Goal: Information Seeking & Learning: Learn about a topic

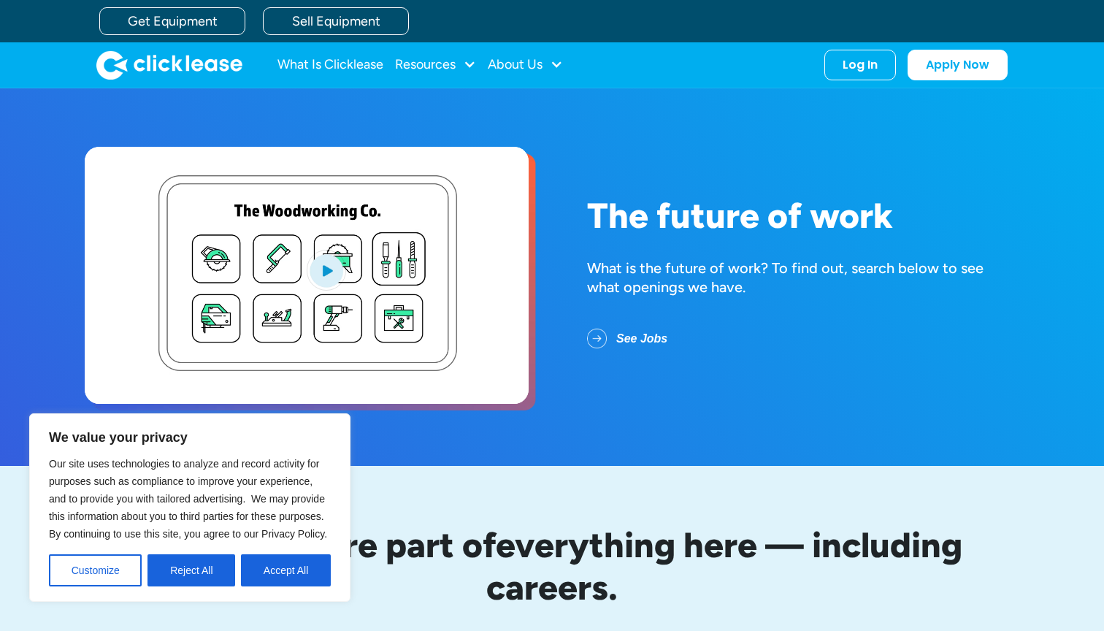
click at [285, 561] on button "Accept All" at bounding box center [286, 570] width 90 height 32
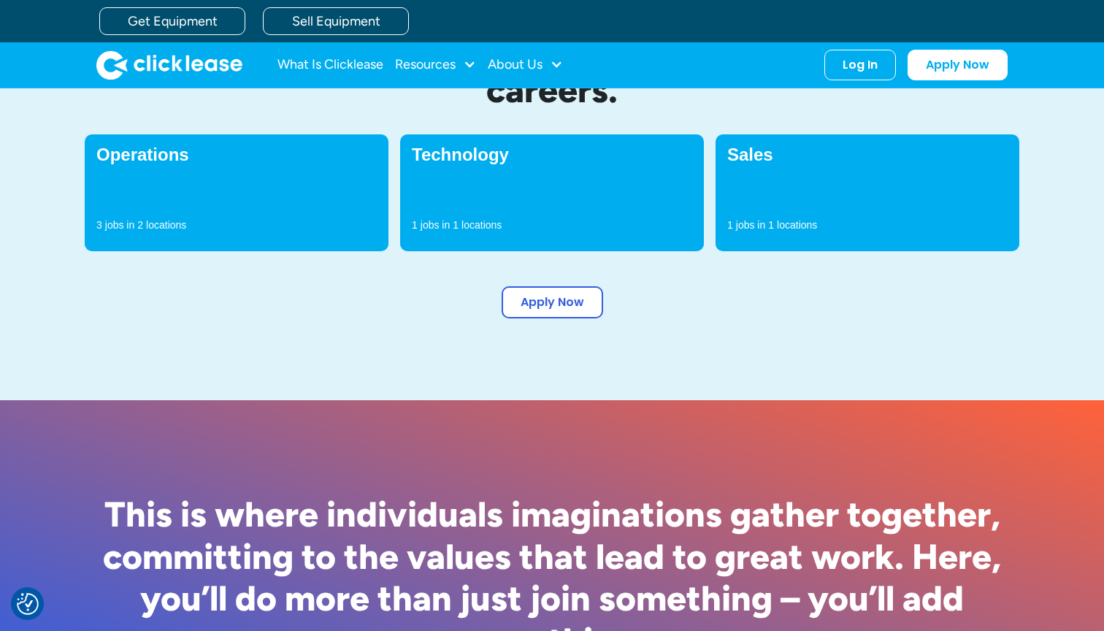
scroll to position [493, 0]
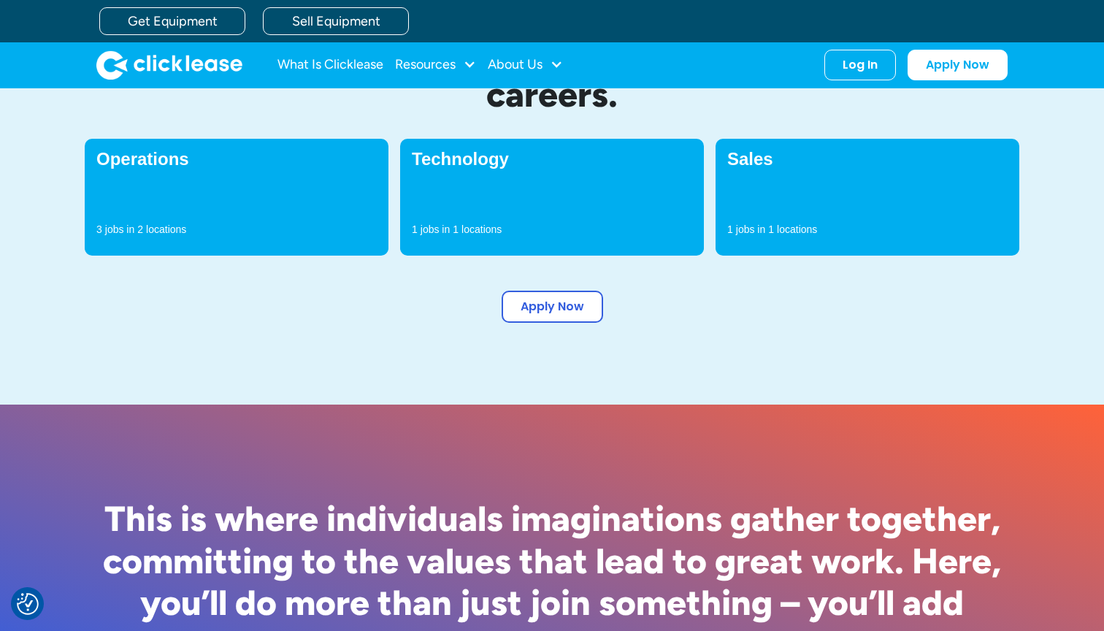
click at [506, 210] on div "Technology 1 jobs in 1 locations" at bounding box center [552, 197] width 304 height 117
click at [478, 231] on p "locations" at bounding box center [481, 229] width 40 height 15
click at [470, 162] on h4 "Technology" at bounding box center [552, 159] width 280 height 18
click at [470, 169] on div "Technology 1 jobs in 1 locations" at bounding box center [552, 197] width 304 height 117
click at [480, 189] on div "Technology 1 jobs in 1 locations" at bounding box center [552, 197] width 304 height 117
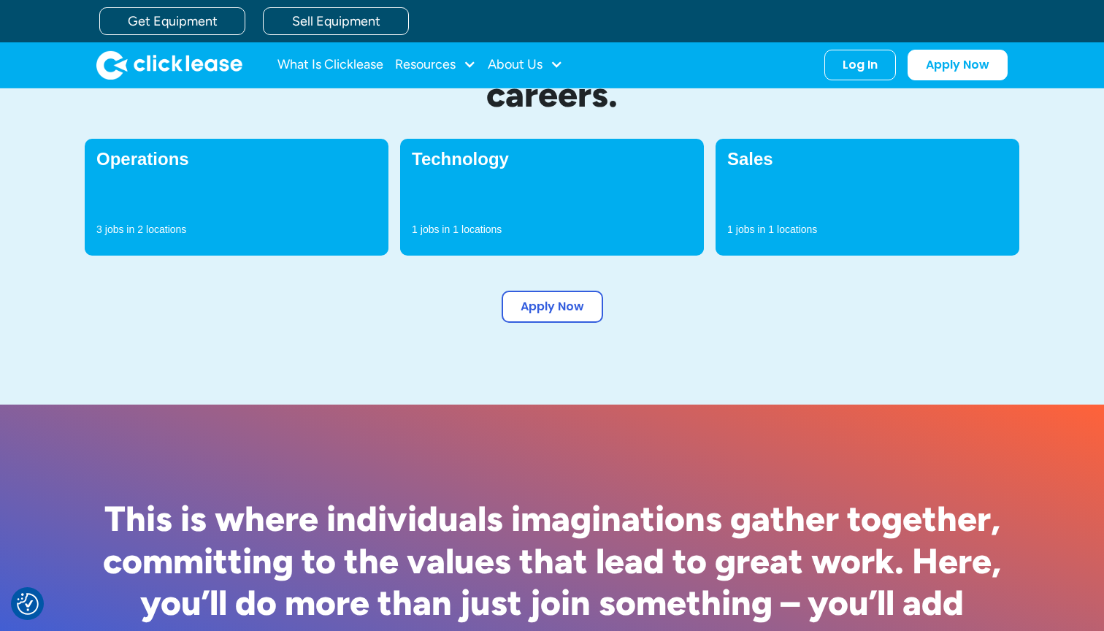
click at [223, 194] on div "Operations 3 jobs in 2 locations" at bounding box center [237, 197] width 304 height 117
click at [249, 226] on div "3 jobs in 2 locations" at bounding box center [236, 233] width 280 height 22
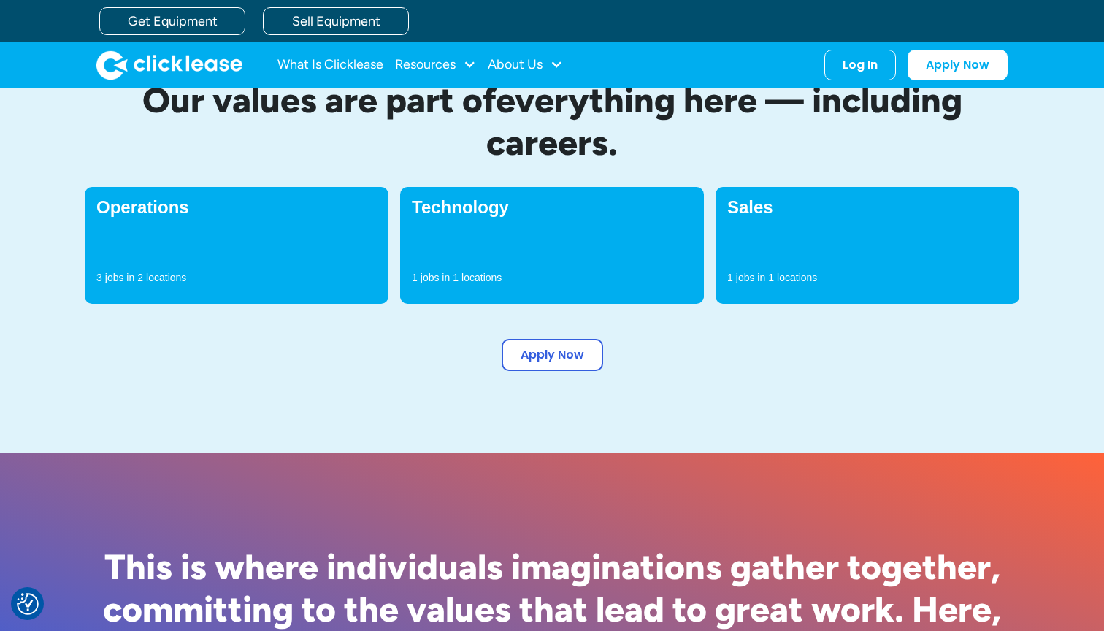
scroll to position [414, 0]
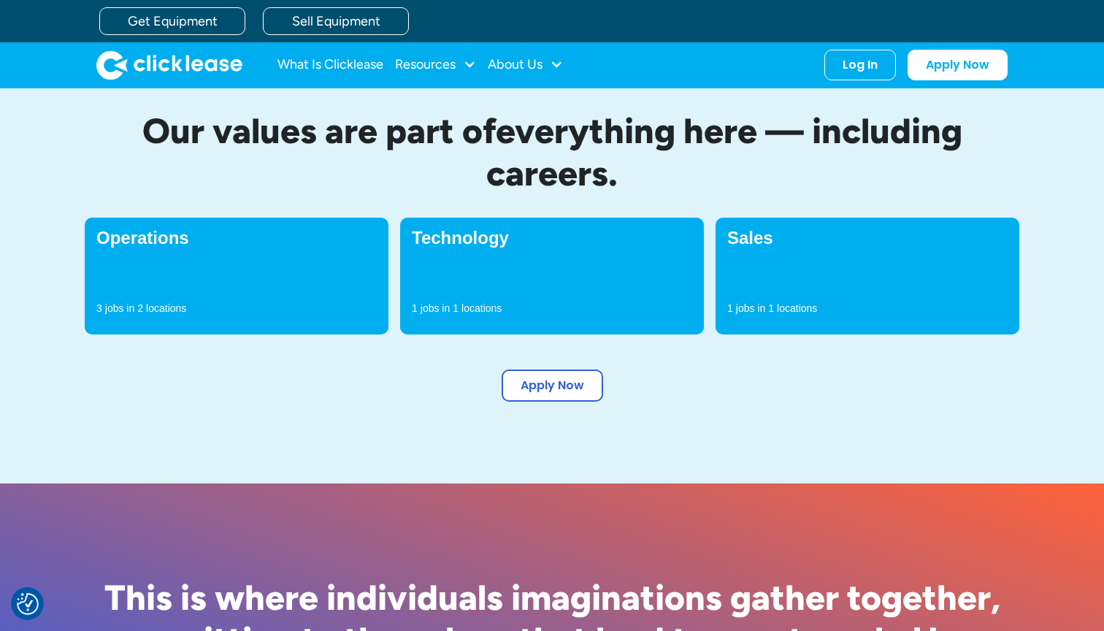
click at [530, 193] on div "Our values are part of everything here — including careers. Operations 3 jobs i…" at bounding box center [552, 255] width 935 height 291
click at [528, 253] on div "Technology 1 jobs in 1 locations" at bounding box center [552, 276] width 304 height 117
click at [543, 394] on link "Apply Now" at bounding box center [552, 383] width 101 height 32
